Goal: Information Seeking & Learning: Learn about a topic

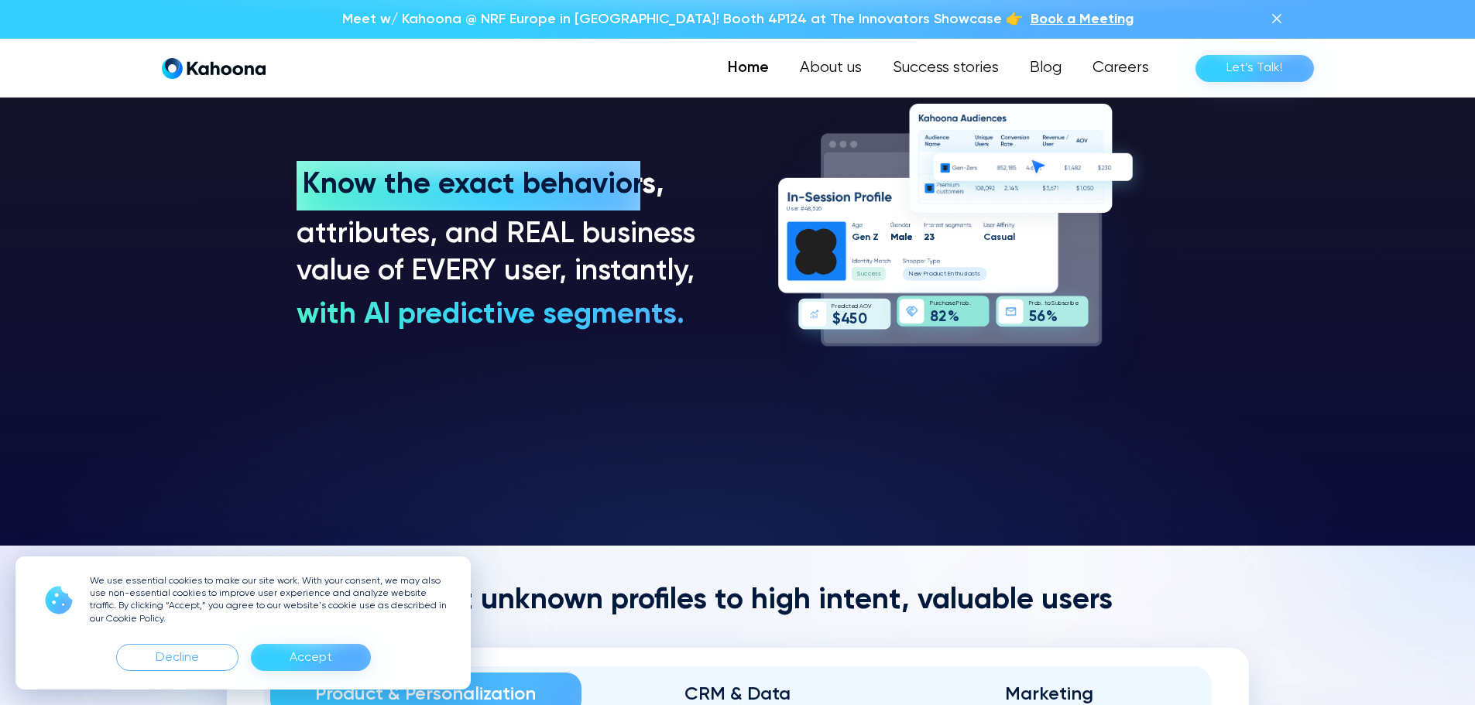
scroll to position [1327, 0]
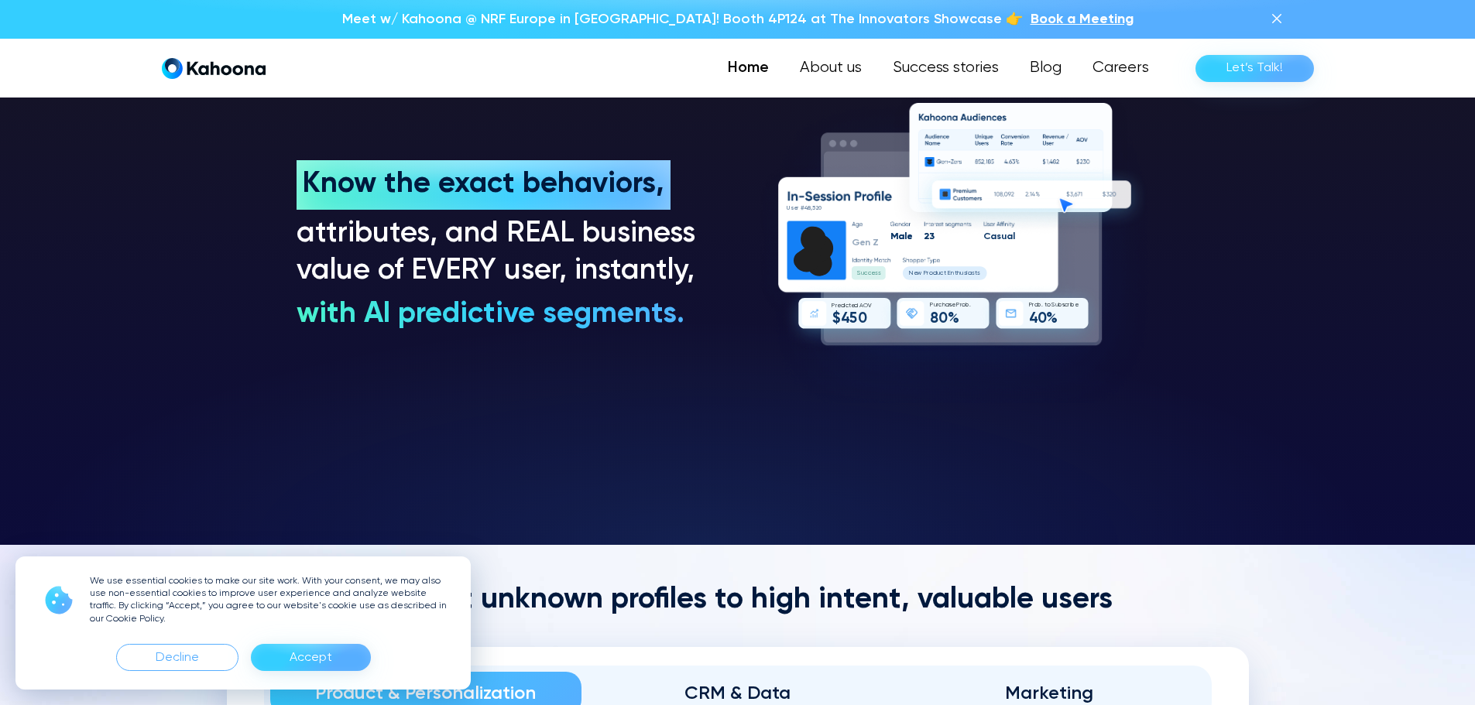
click at [288, 662] on div "Accept" at bounding box center [311, 657] width 120 height 27
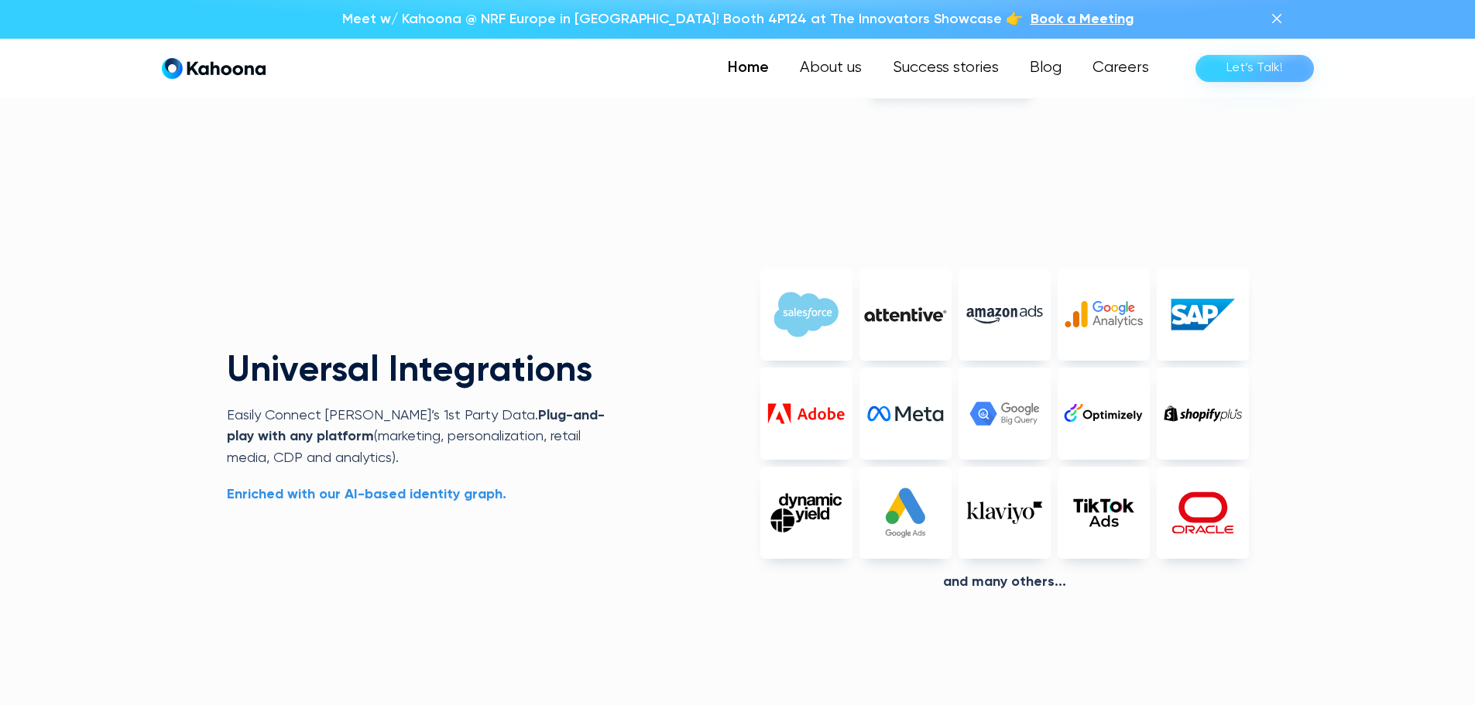
scroll to position [3590, 0]
click at [1191, 310] on img at bounding box center [1203, 314] width 92 height 92
click at [1099, 317] on img at bounding box center [1104, 314] width 92 height 92
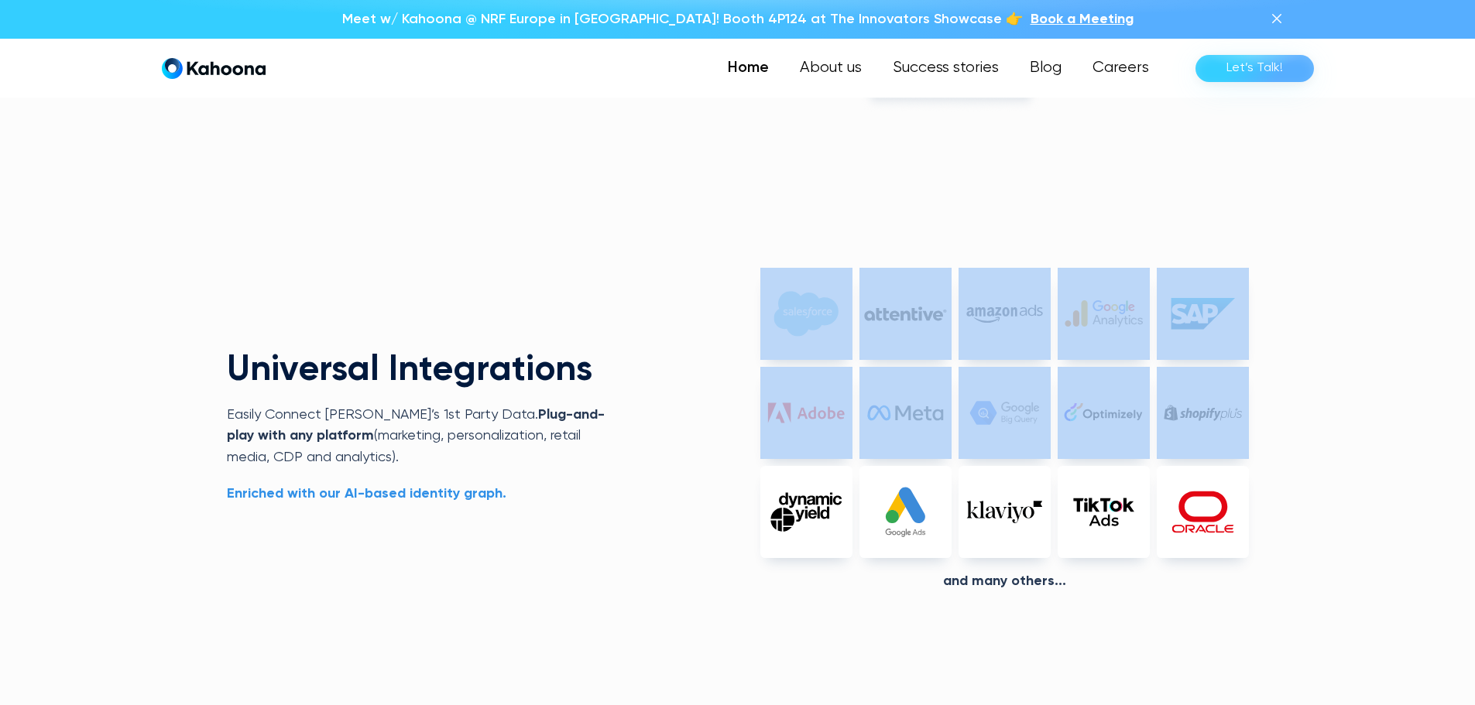
drag, startPoint x: 808, startPoint y: 252, endPoint x: 1287, endPoint y: 442, distance: 515.0
click at [1287, 439] on div "PV Age Age confidence Gender Gender confidence New segments 7 25-34 [DEMOGRAPHI…" at bounding box center [737, 475] width 1475 height 1570
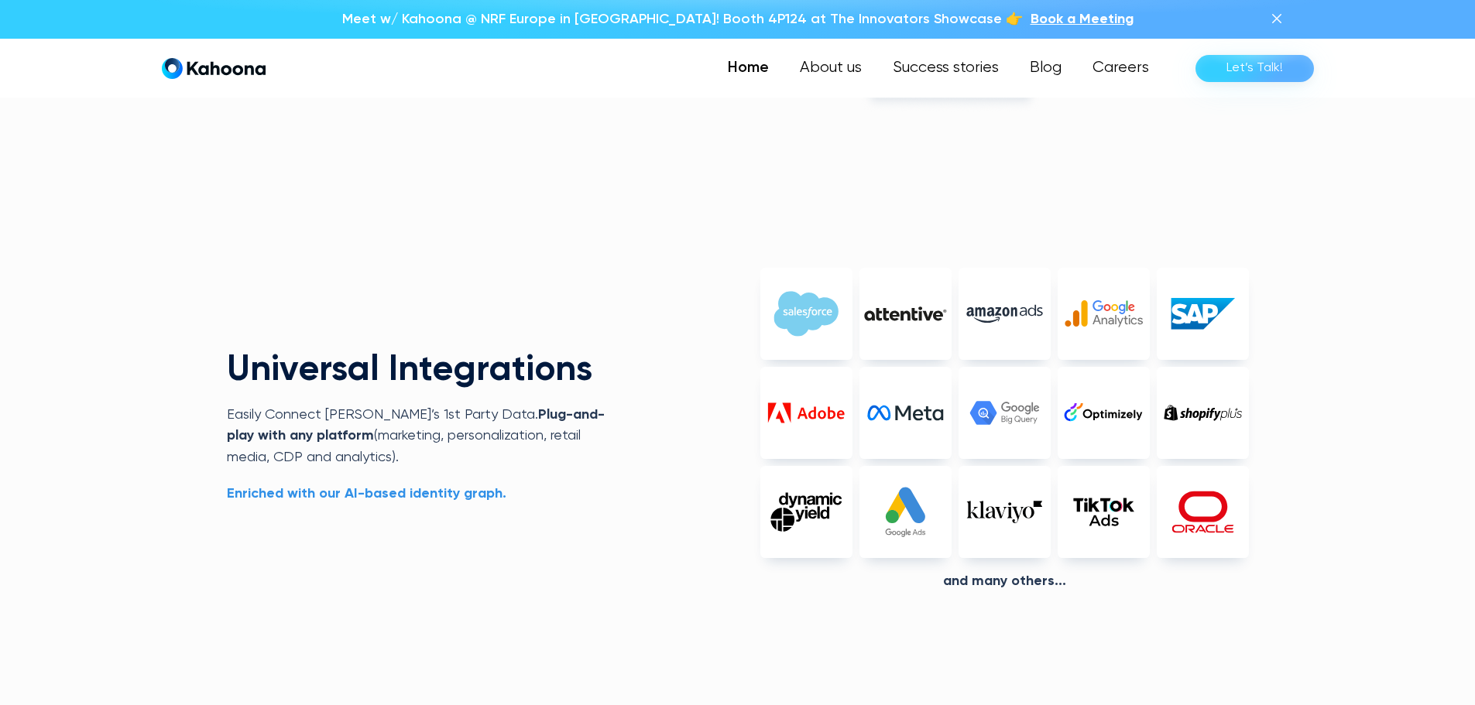
click at [1302, 544] on div "PV Age Age confidence Gender Gender confidence New segments 7 25-34 [DEMOGRAPHI…" at bounding box center [737, 475] width 1475 height 1570
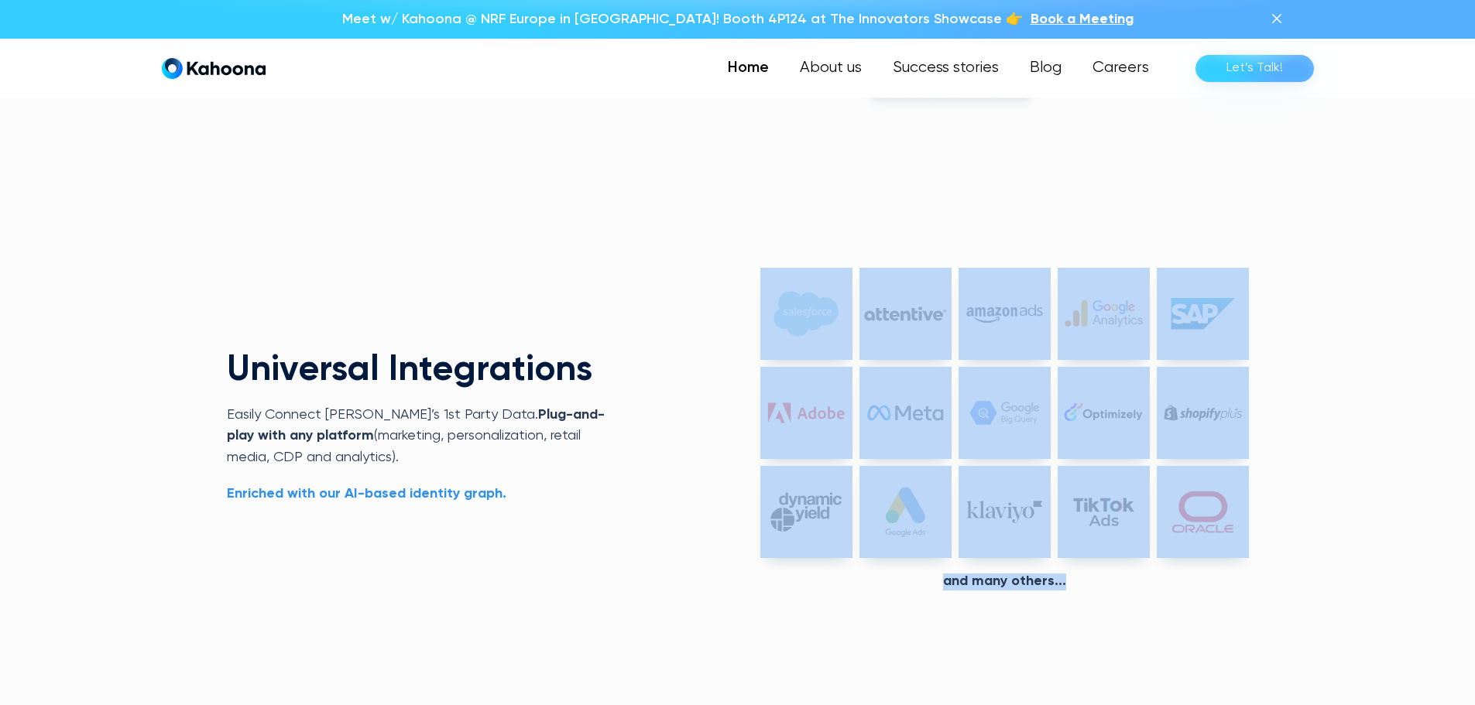
drag, startPoint x: 959, startPoint y: 394, endPoint x: 675, endPoint y: 223, distance: 331.0
click at [698, 248] on div "PV Age Age confidence Gender Gender confidence New segments 7 25-34 [DEMOGRAPHI…" at bounding box center [737, 475] width 1475 height 1570
click at [671, 221] on div "Universal Integrations Easily Connect [PERSON_NAME]’s 1st Party Data.  Plug-and…" at bounding box center [738, 448] width 1022 height 485
click at [575, 221] on div "Universal Integrations Easily Connect [PERSON_NAME]’s 1st Party Data.  Plug-and…" at bounding box center [738, 448] width 1022 height 485
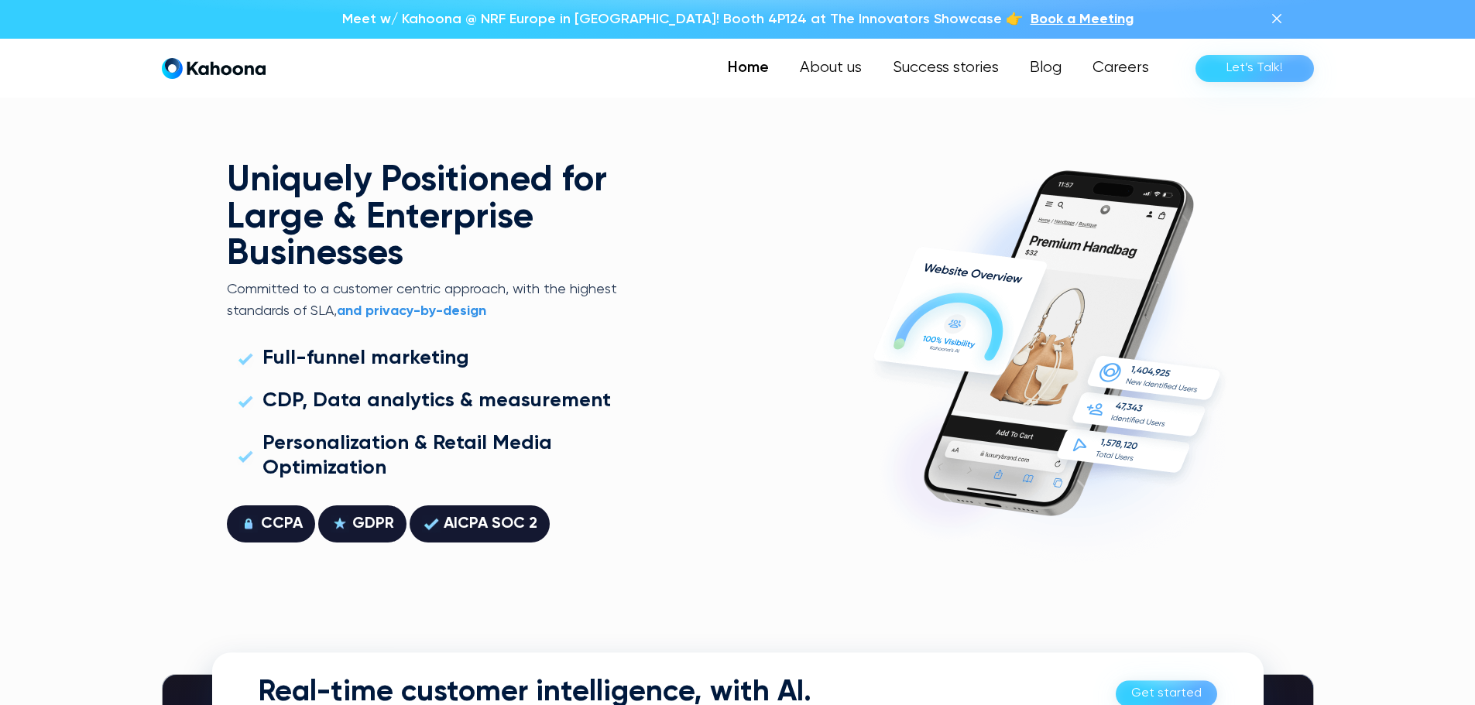
scroll to position [4214, 0]
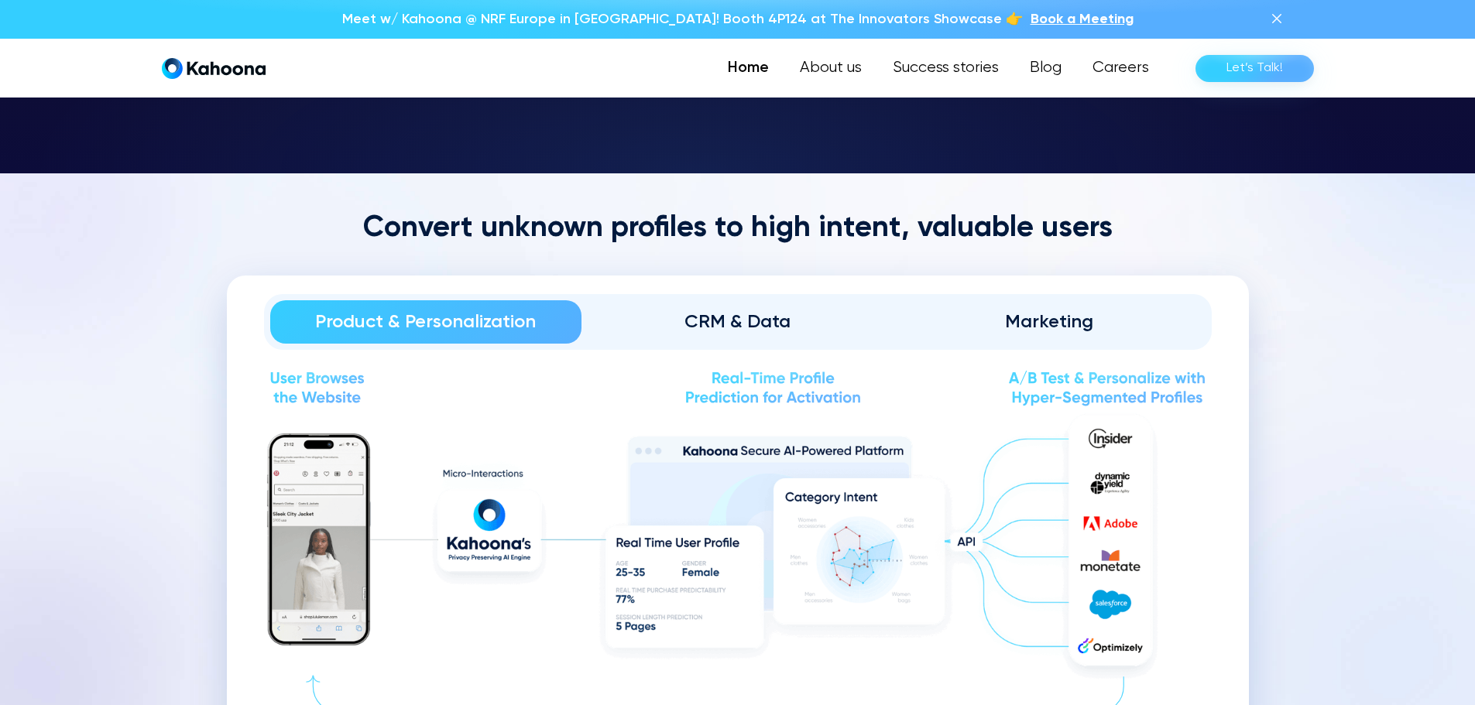
click at [725, 324] on div "CRM & Data" at bounding box center [737, 322] width 269 height 25
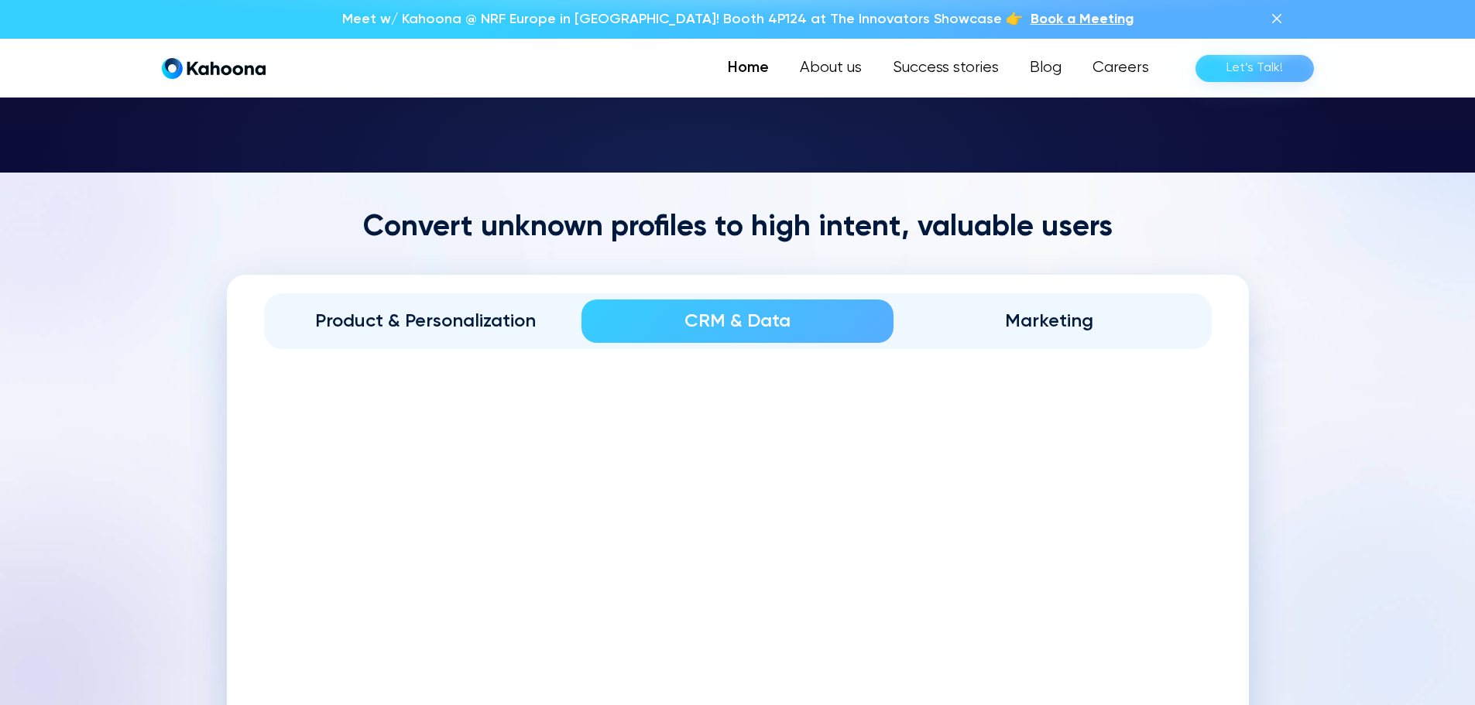
scroll to position [1700, 0]
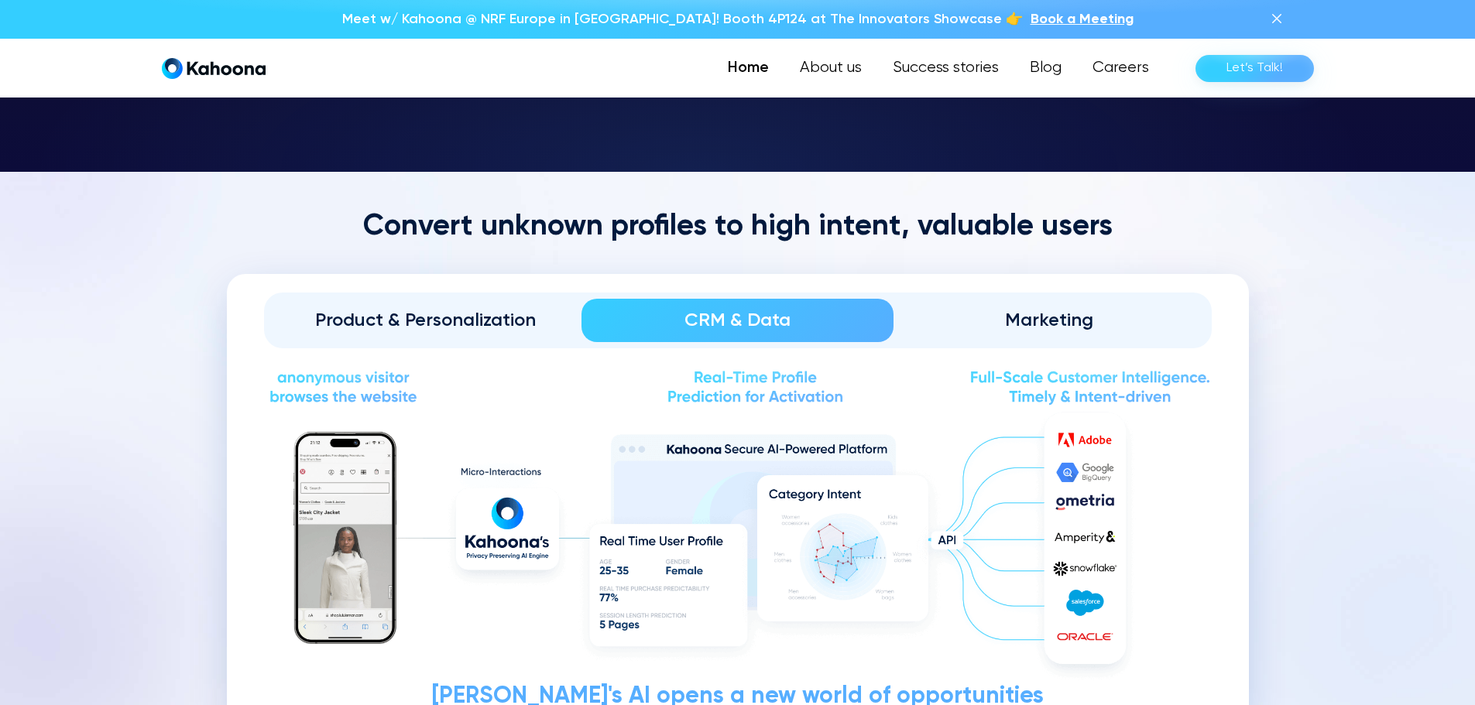
click at [1051, 321] on div "Marketing" at bounding box center [1049, 320] width 269 height 25
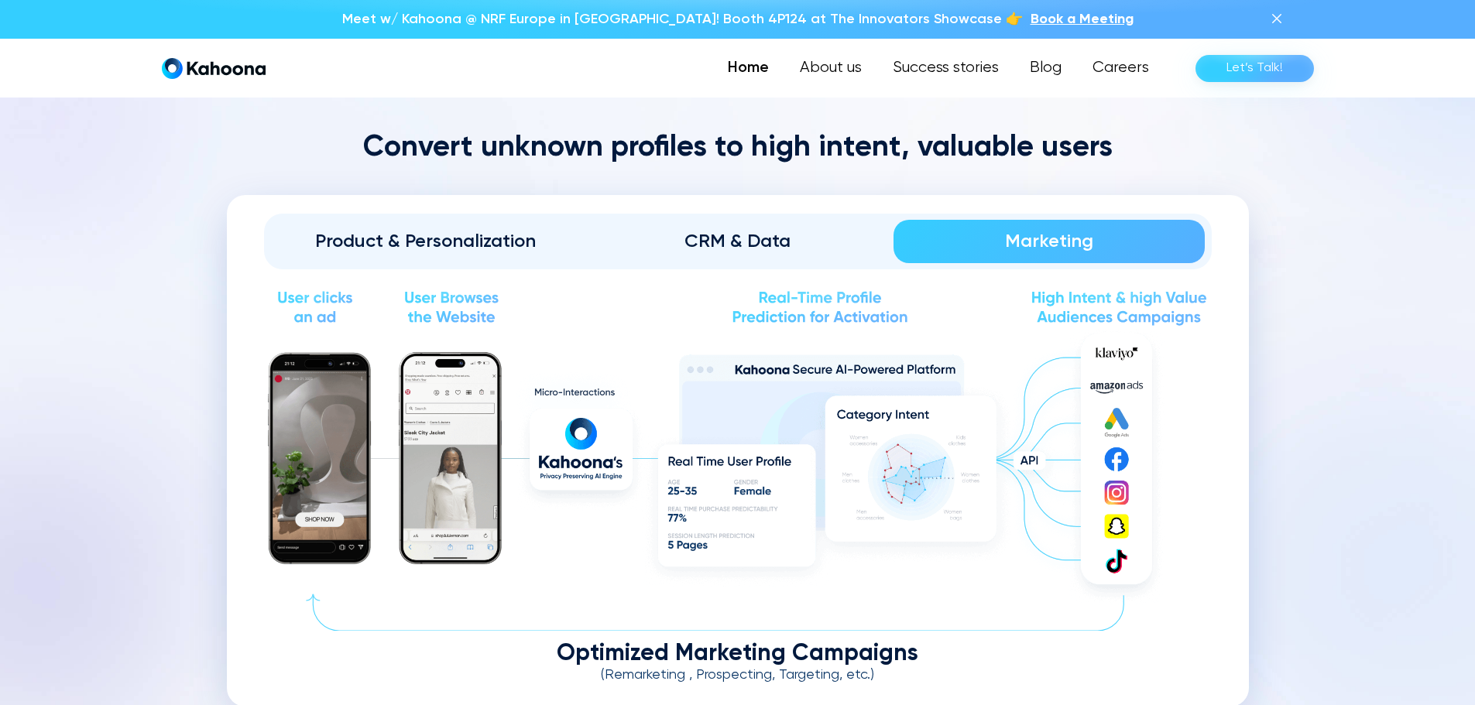
scroll to position [1778, 0]
